Goal: Check status

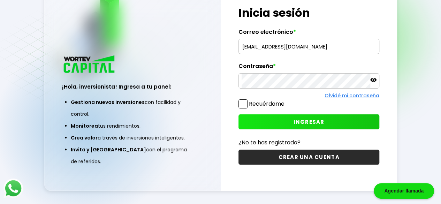
click at [313, 52] on input "[EMAIL_ADDRESS][DOMAIN_NAME]" at bounding box center [309, 46] width 135 height 15
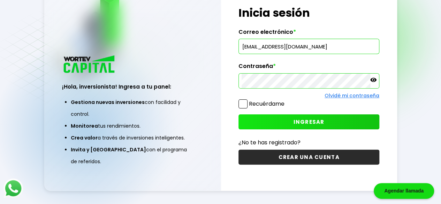
type input "[PERSON_NAME][EMAIL_ADDRESS][DOMAIN_NAME]"
click at [228, 97] on div "¡Hola, inversionista! Ingresa tus credenciales para iniciar sesión Inicia sesió…" at bounding box center [309, 85] width 176 height 212
click at [276, 119] on button "INGRESAR" at bounding box center [308, 121] width 141 height 15
click at [374, 81] on icon at bounding box center [373, 80] width 6 height 6
click at [300, 123] on span "INGRESAR" at bounding box center [309, 121] width 31 height 7
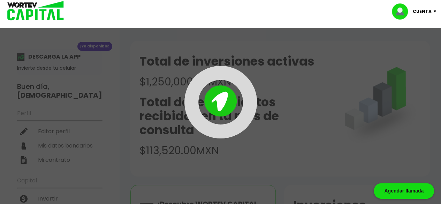
click at [143, 76] on div at bounding box center [220, 102] width 176 height 73
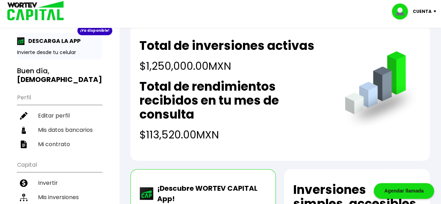
scroll to position [35, 0]
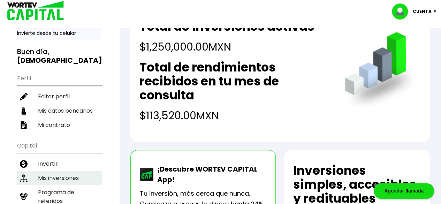
click at [78, 171] on li "Mis inversiones" at bounding box center [59, 178] width 85 height 14
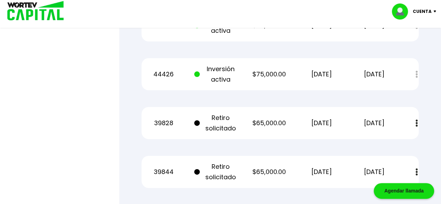
scroll to position [1081, 0]
